Goal: Information Seeking & Learning: Find specific fact

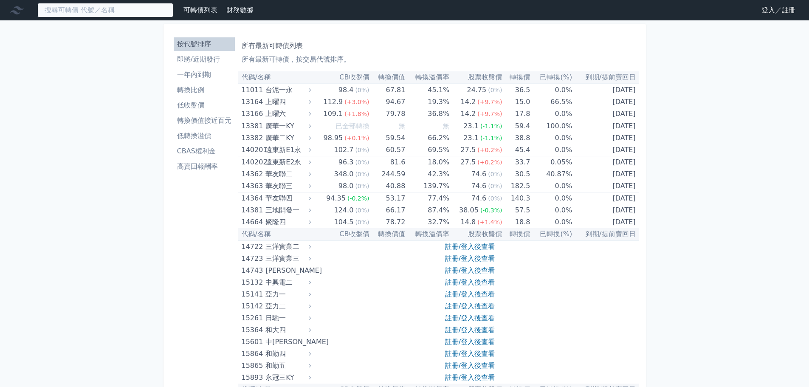
click at [73, 12] on input at bounding box center [105, 10] width 136 height 14
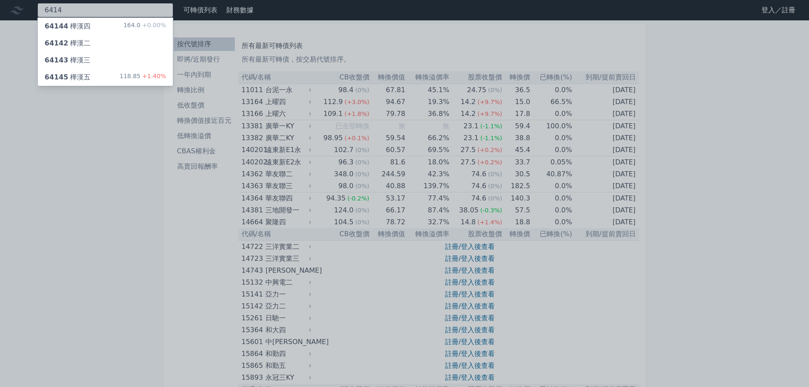
type input "6414"
click at [88, 76] on div "64145 樺漢五 118.85 +1.40%" at bounding box center [105, 77] width 135 height 17
